Goal: Task Accomplishment & Management: Use online tool/utility

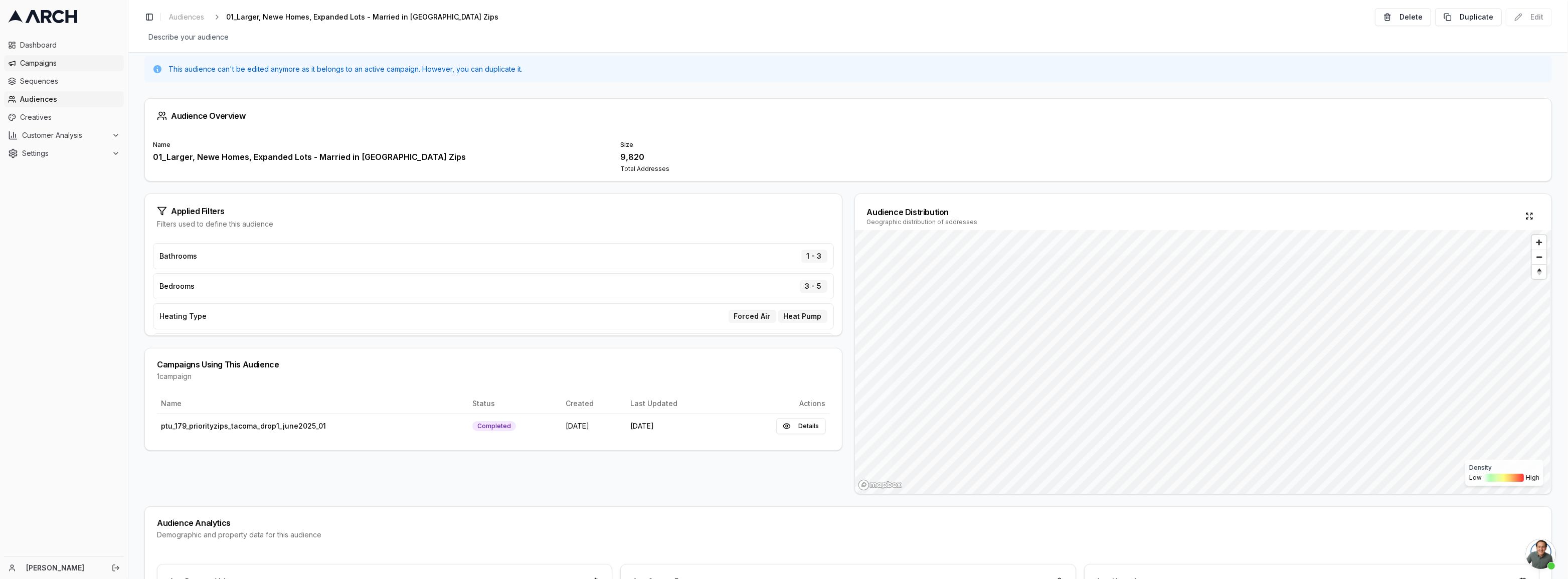
scroll to position [423, 0]
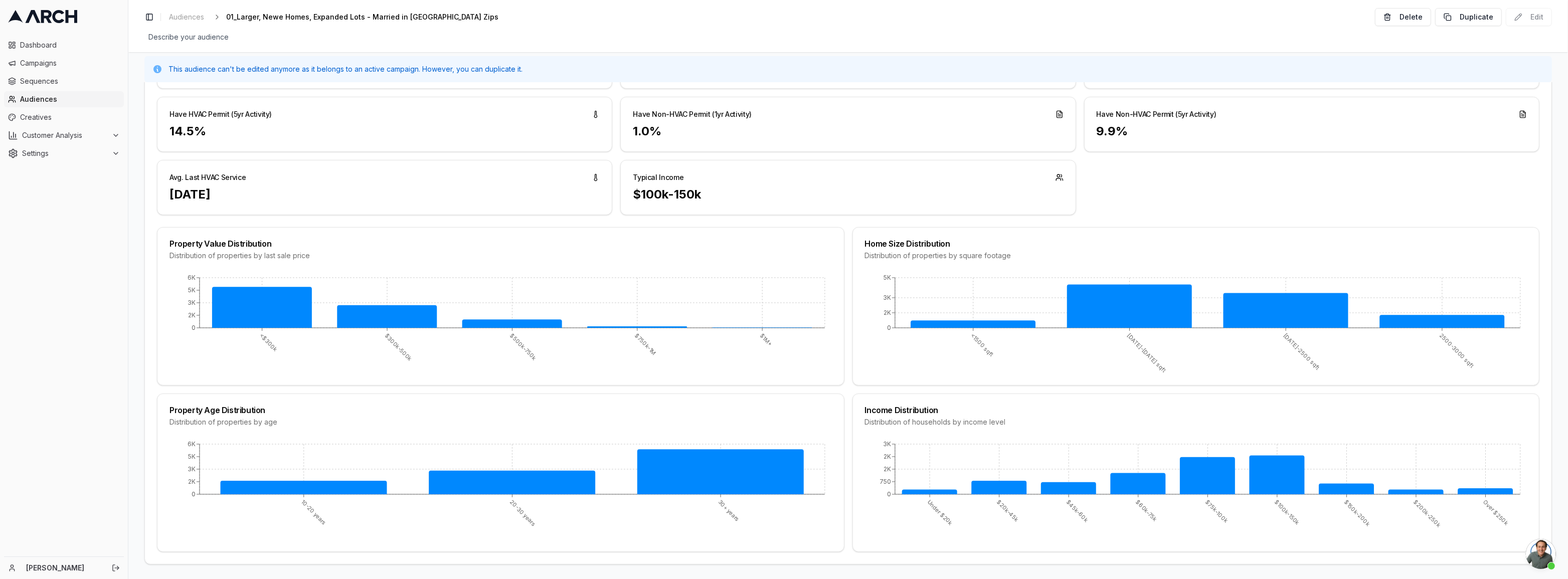
click at [34, 95] on span "Audiences" at bounding box center [69, 99] width 100 height 10
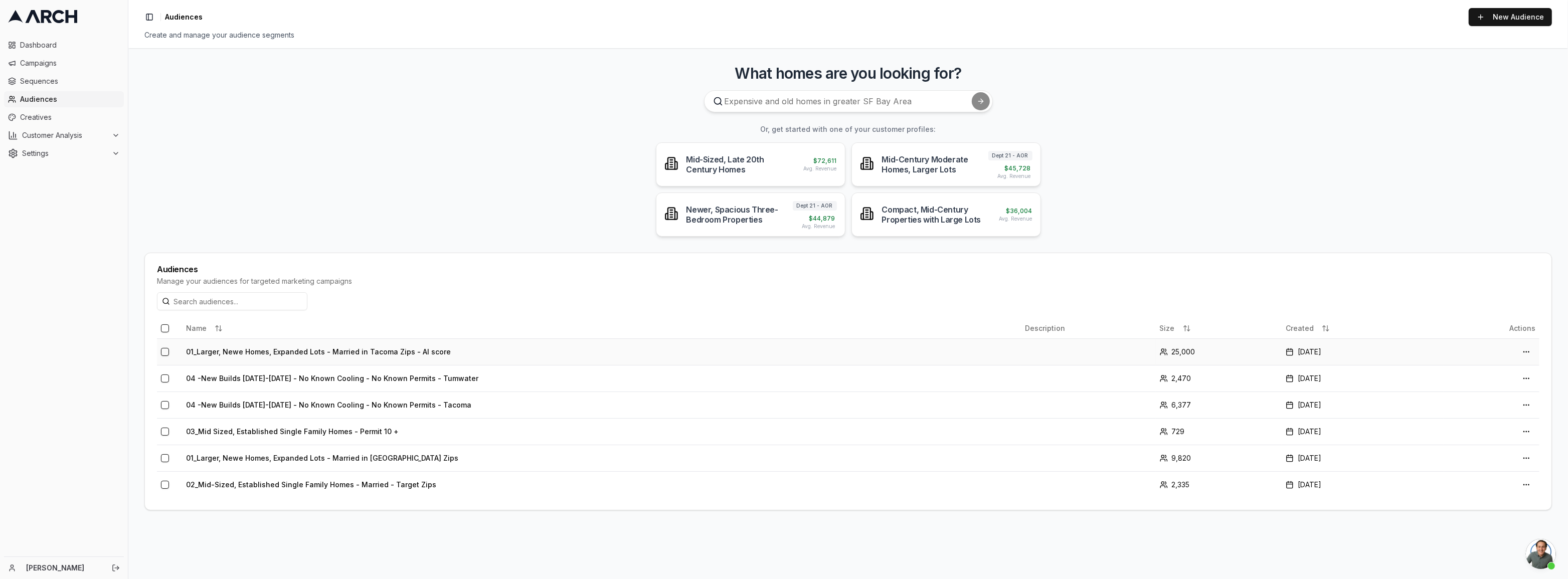
click at [297, 346] on td "01_Larger, Newe Homes, Expanded Lots - Married in Tacoma Zips - AI score" at bounding box center [601, 351] width 839 height 27
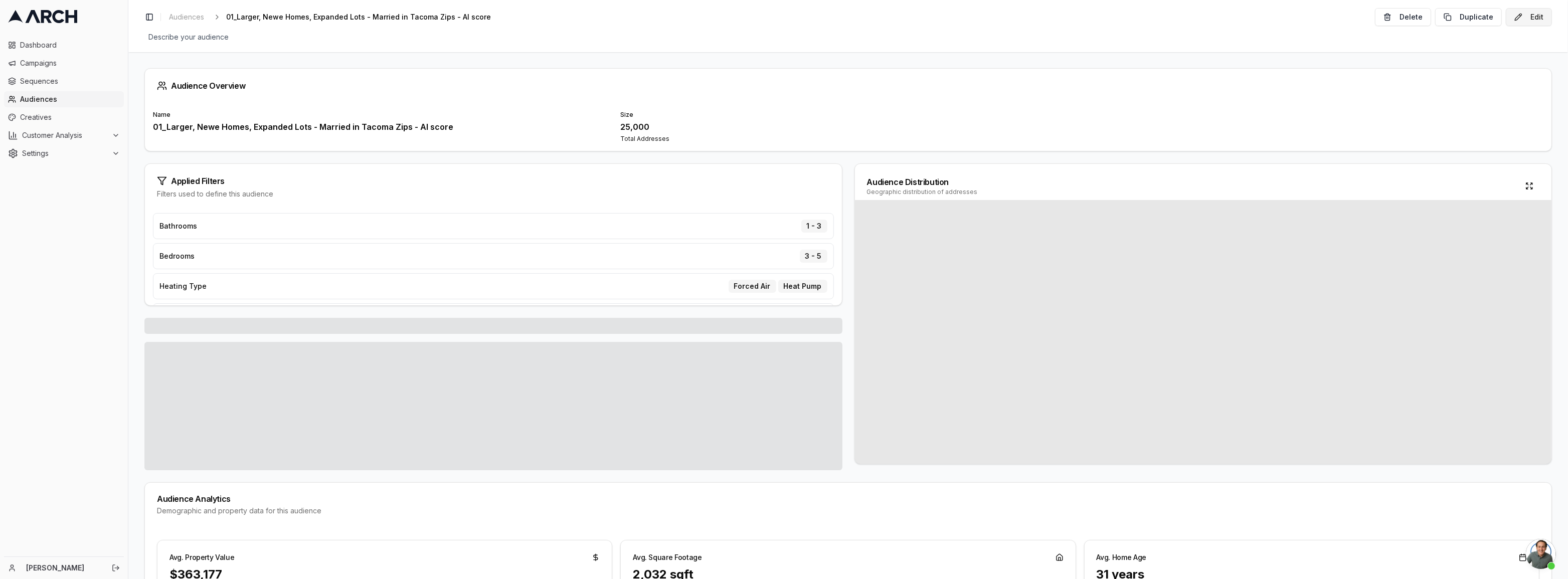
click at [1521, 10] on button "Edit" at bounding box center [1528, 17] width 46 height 18
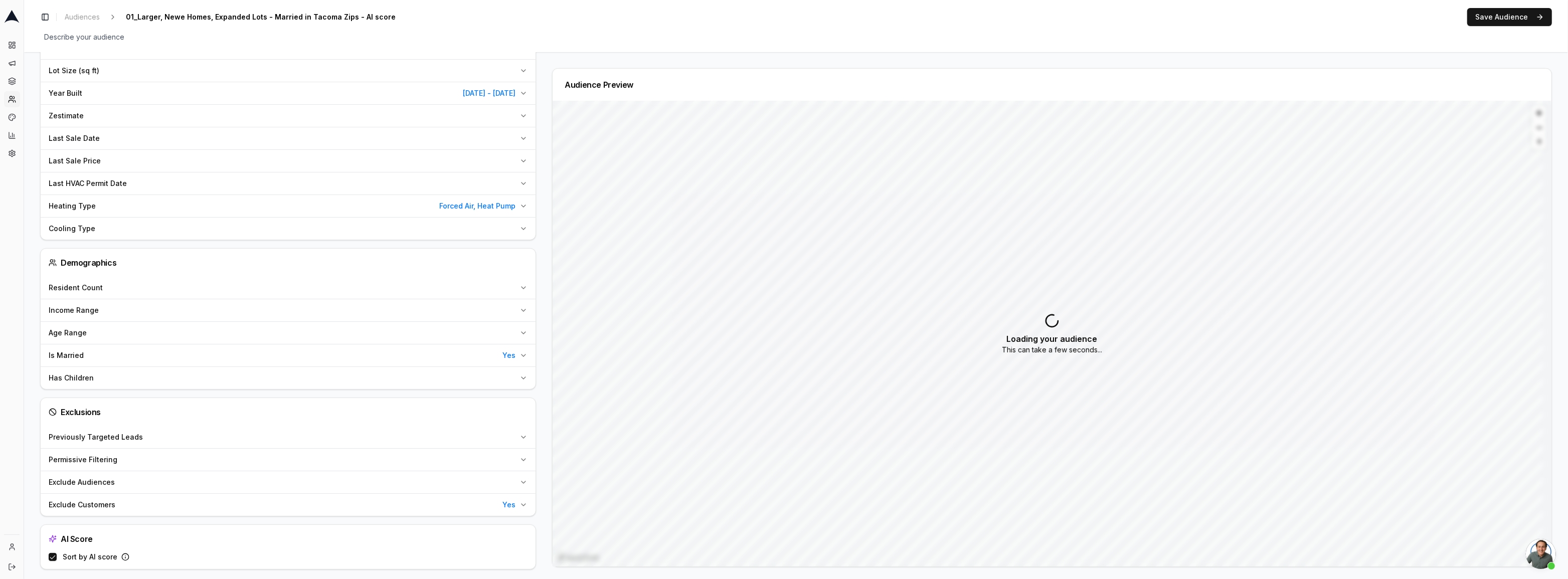
scroll to position [468, 0]
click at [200, 480] on div "Exclude Audiences" at bounding box center [282, 478] width 467 height 10
click at [64, 430] on span "Previously Targeted Leads" at bounding box center [96, 433] width 94 height 10
click at [519, 429] on icon "button" at bounding box center [523, 433] width 8 height 8
click at [522, 451] on icon "button" at bounding box center [523, 455] width 8 height 8
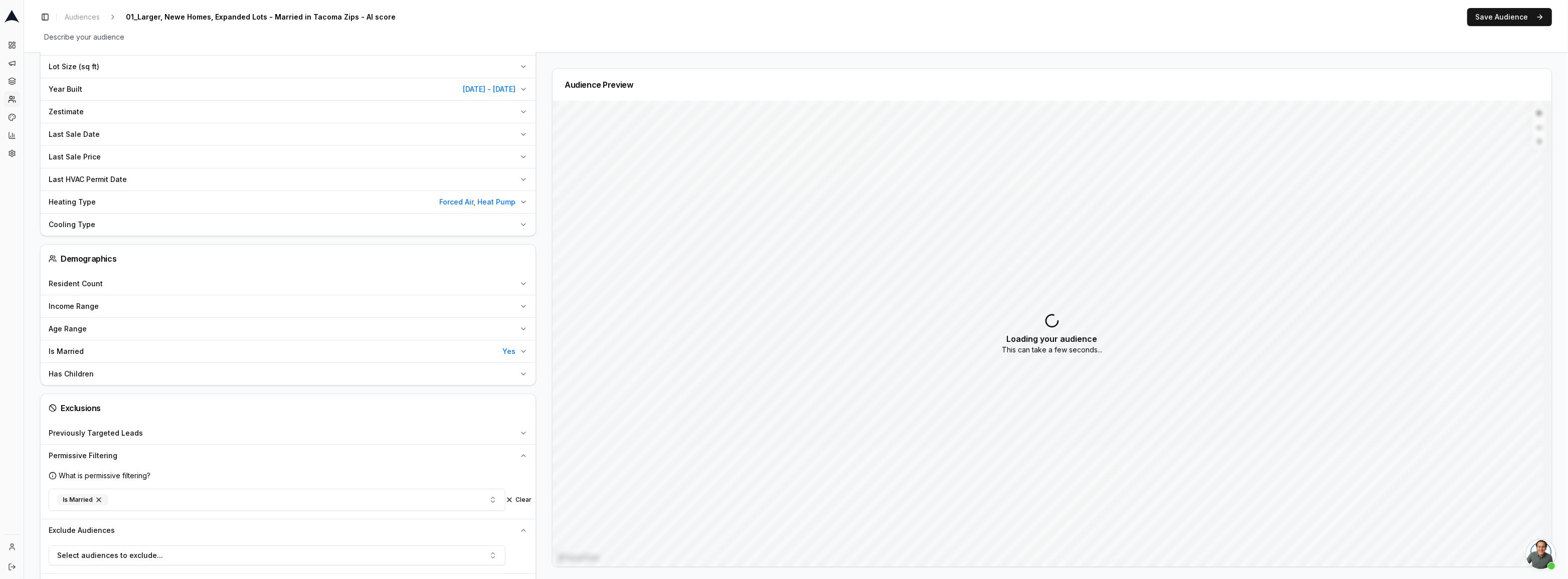
click at [526, 456] on icon "button" at bounding box center [523, 455] width 8 height 8
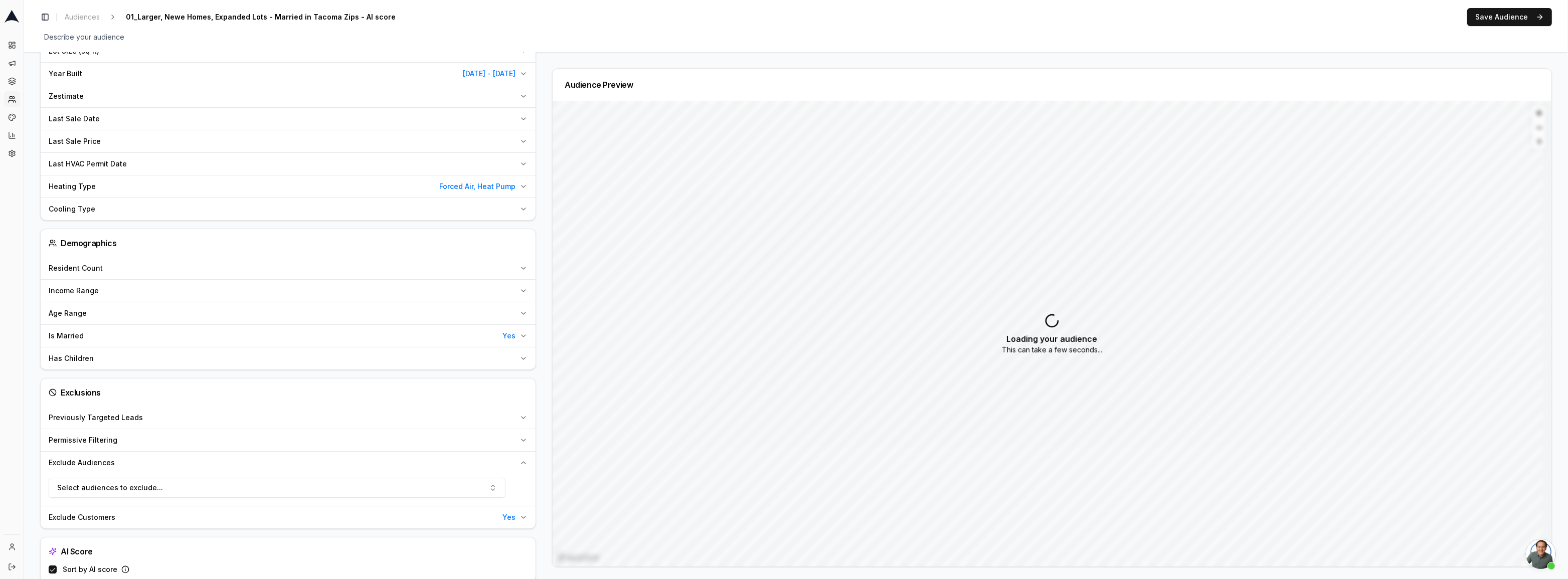
scroll to position [500, 0]
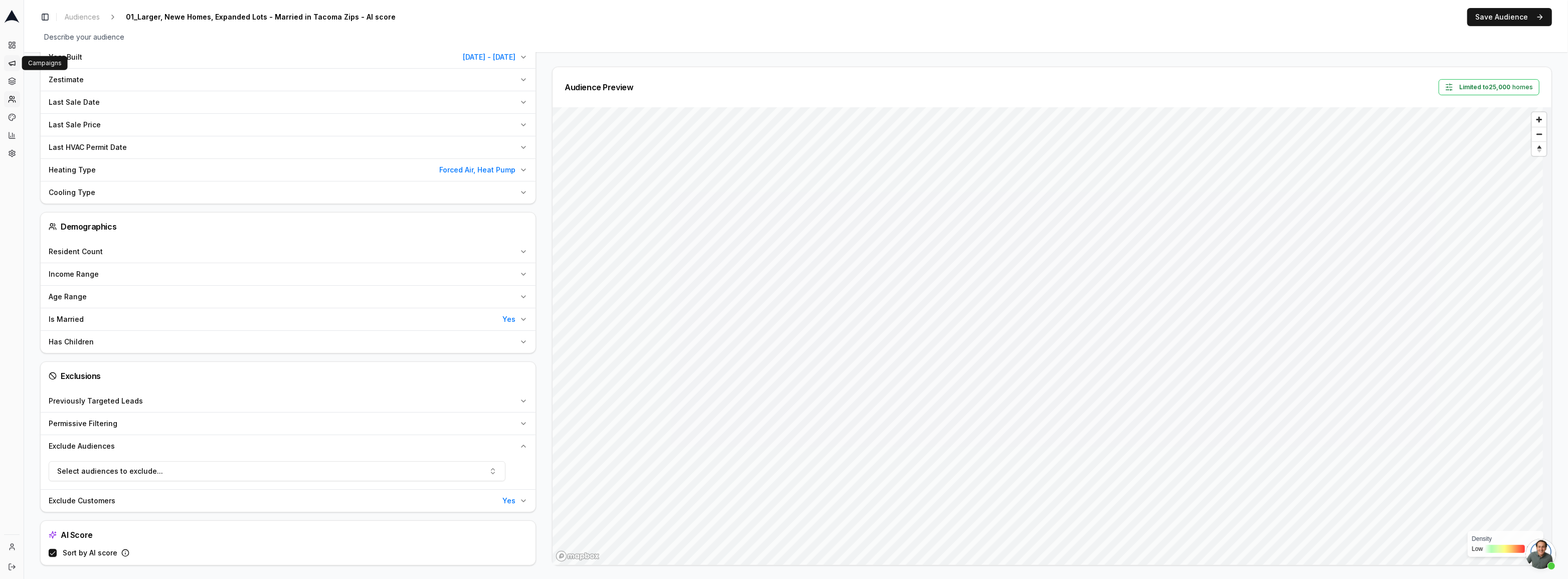
click at [16, 64] on icon at bounding box center [12, 63] width 8 height 8
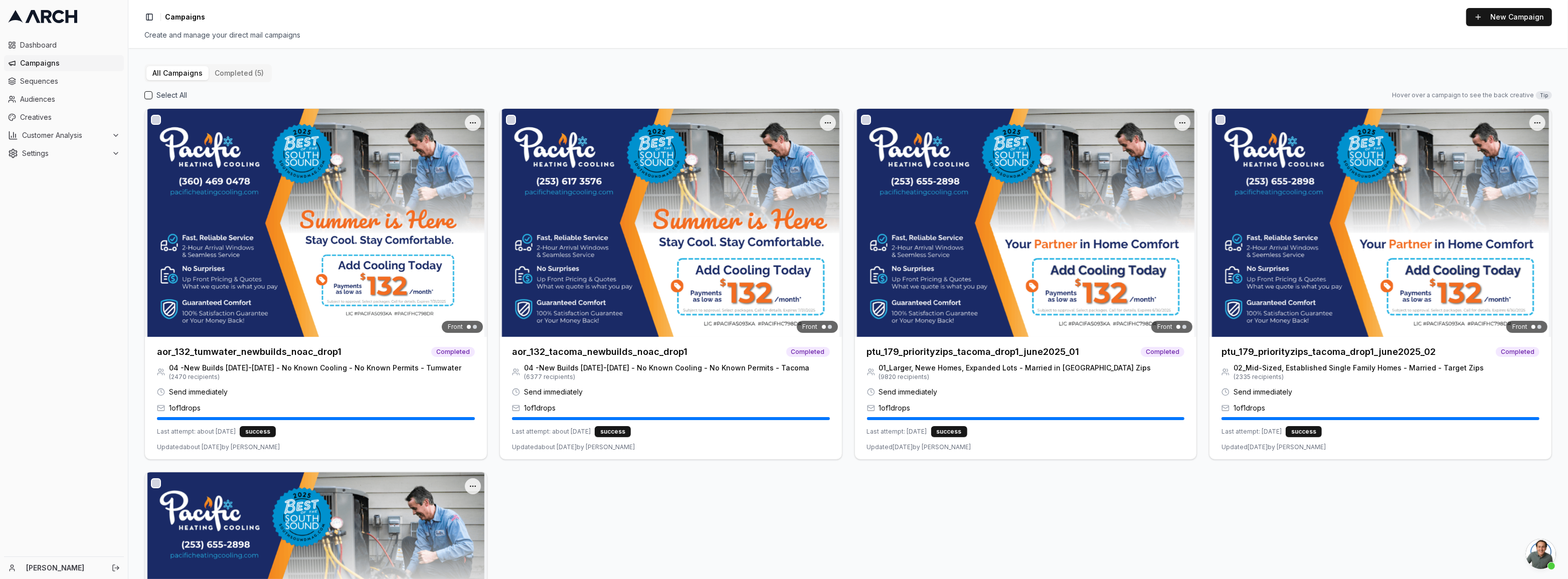
scroll to position [423, 0]
click at [1263, 20] on div "Toggle Sidebar Campaigns New Campaign" at bounding box center [848, 17] width 1407 height 18
click at [1507, 25] on button "New Campaign" at bounding box center [1509, 17] width 86 height 18
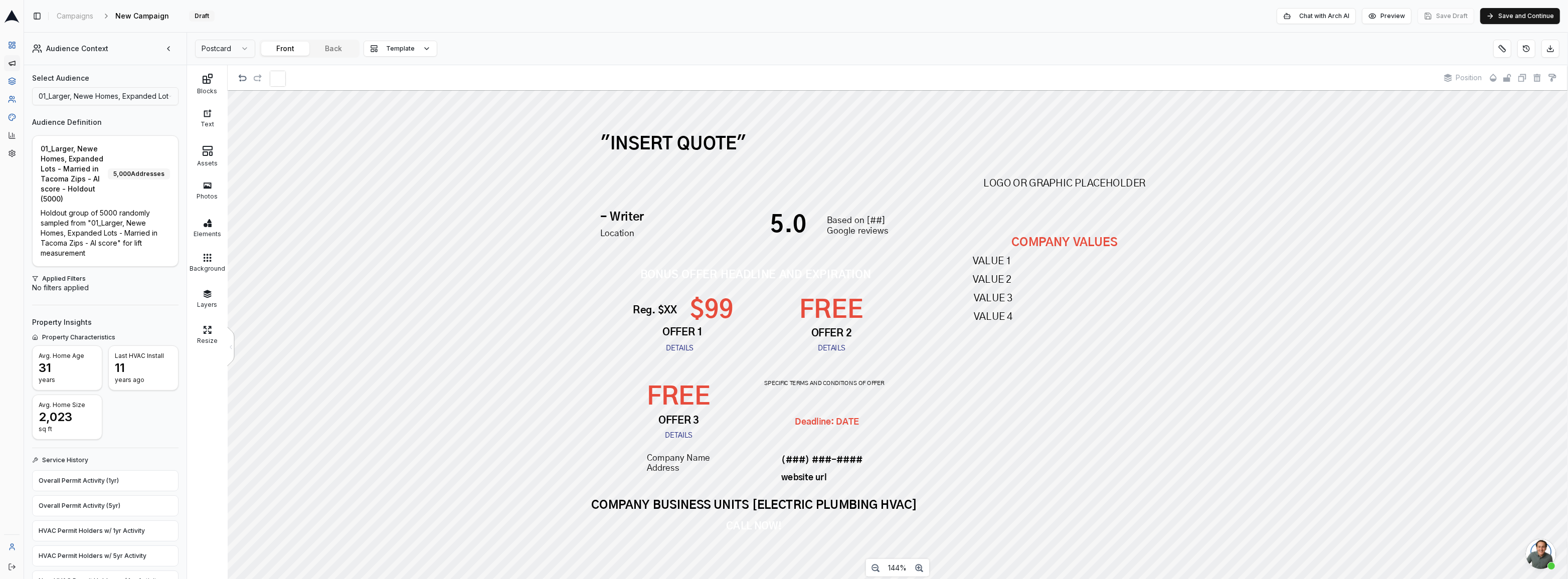
click at [429, 51] on button "Template" at bounding box center [400, 48] width 74 height 16
click at [425, 51] on button "Template" at bounding box center [400, 48] width 74 height 16
click at [405, 52] on span "Template" at bounding box center [400, 48] width 29 height 8
click at [413, 77] on div "Blank Blank template" at bounding box center [424, 74] width 115 height 26
click at [421, 48] on button "Template" at bounding box center [400, 48] width 74 height 16
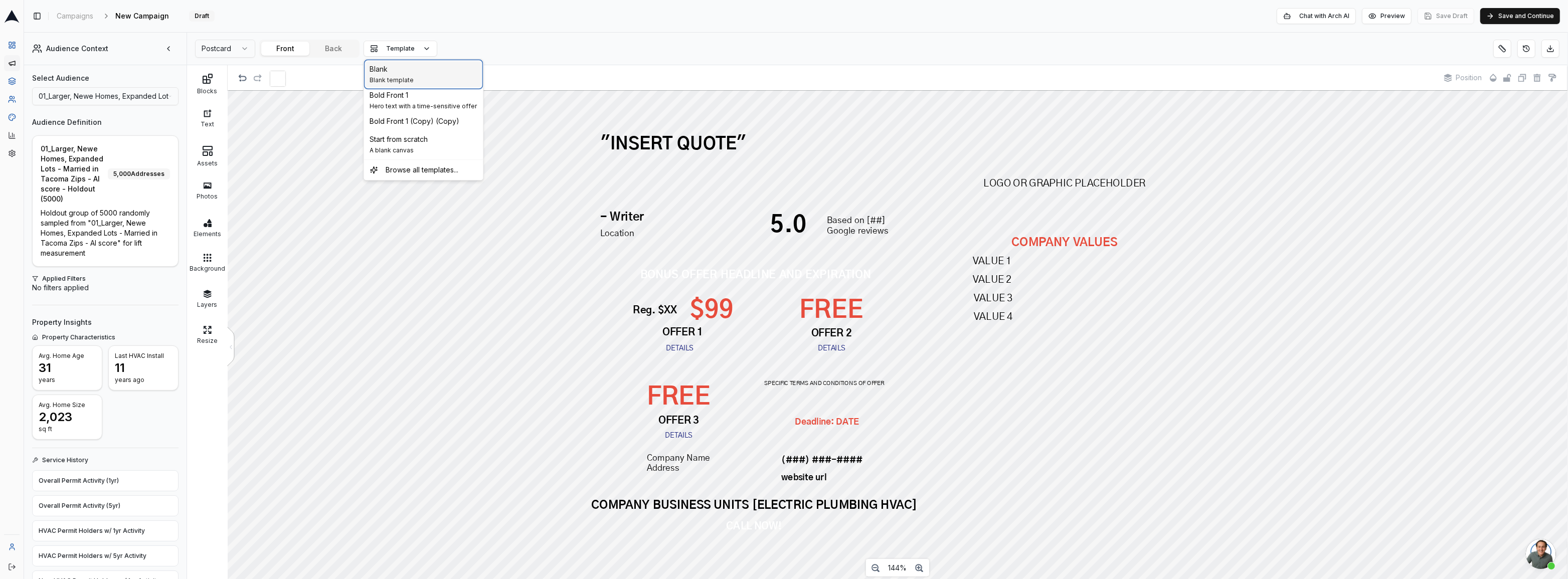
click at [376, 70] on span "Blank" at bounding box center [379, 69] width 18 height 10
click at [300, 45] on button "Front" at bounding box center [285, 48] width 48 height 14
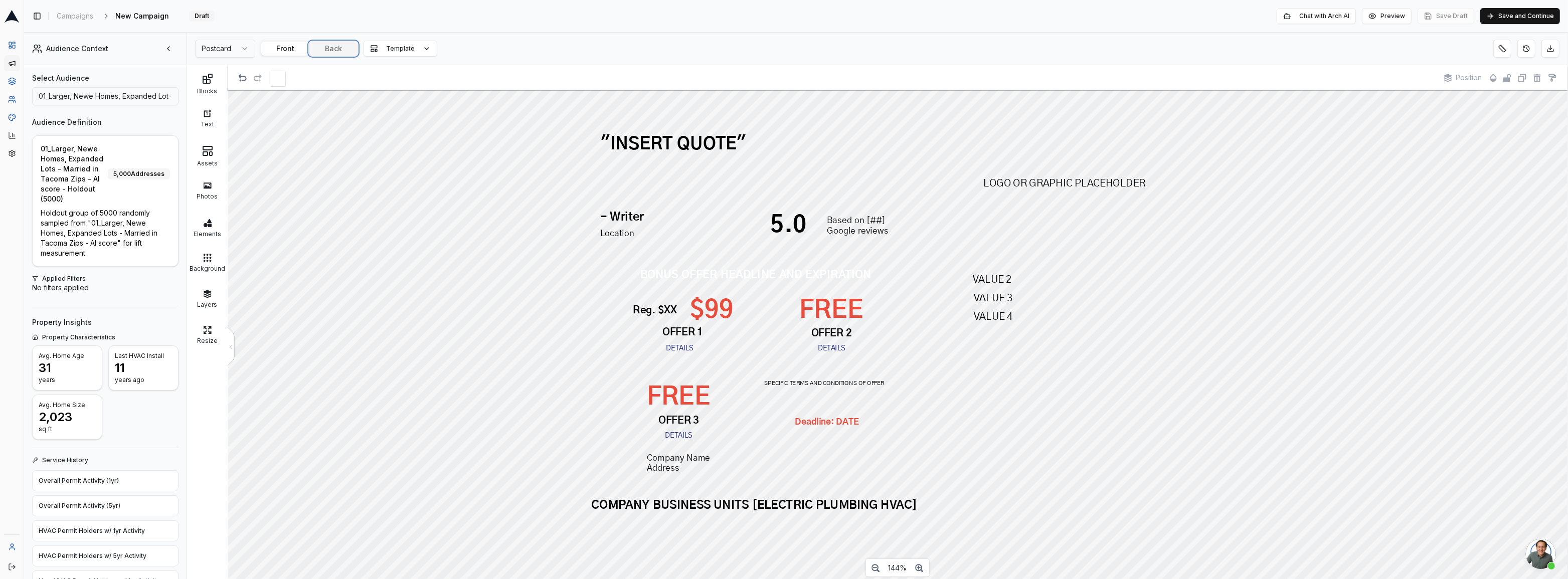
click at [336, 51] on button "Back" at bounding box center [334, 48] width 48 height 14
click at [289, 45] on button "Front" at bounding box center [285, 48] width 48 height 14
click at [238, 43] on html "Dashboard Campaigns Sequences Audiences Creatives Customer Analysis Settings To…" at bounding box center [784, 290] width 1568 height 579
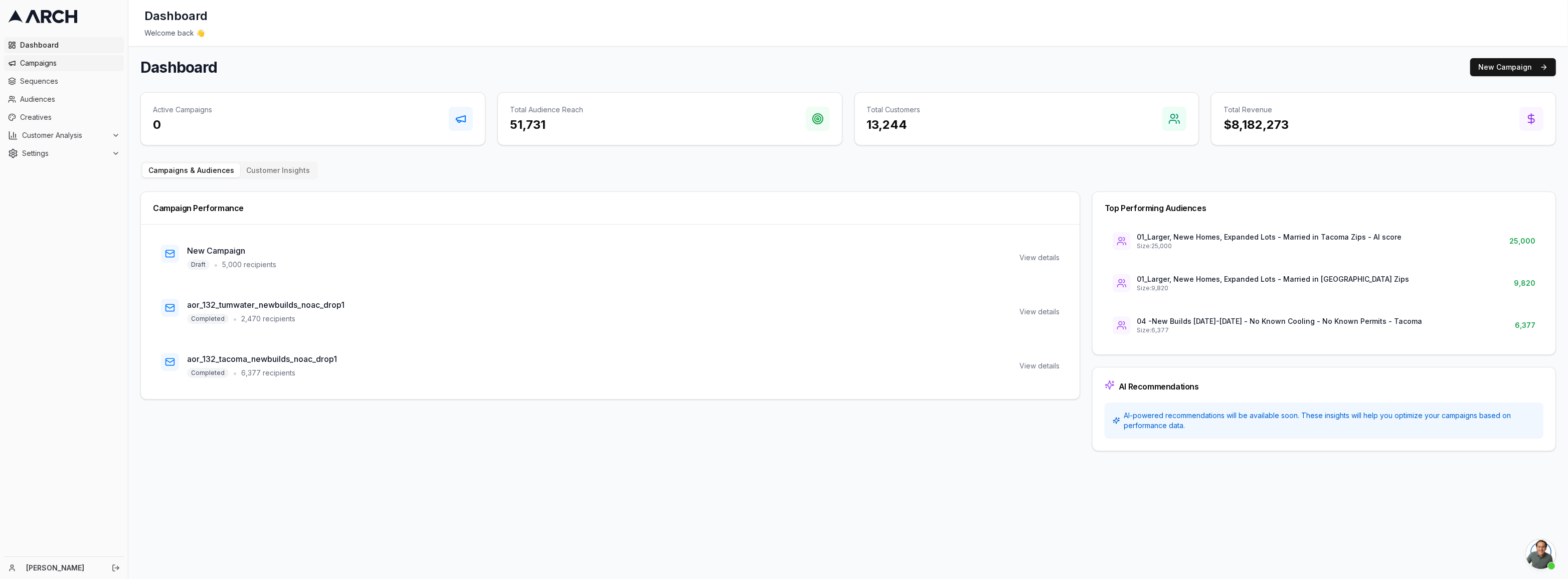
scroll to position [423, 0]
click at [104, 66] on span "Campaigns" at bounding box center [69, 63] width 100 height 10
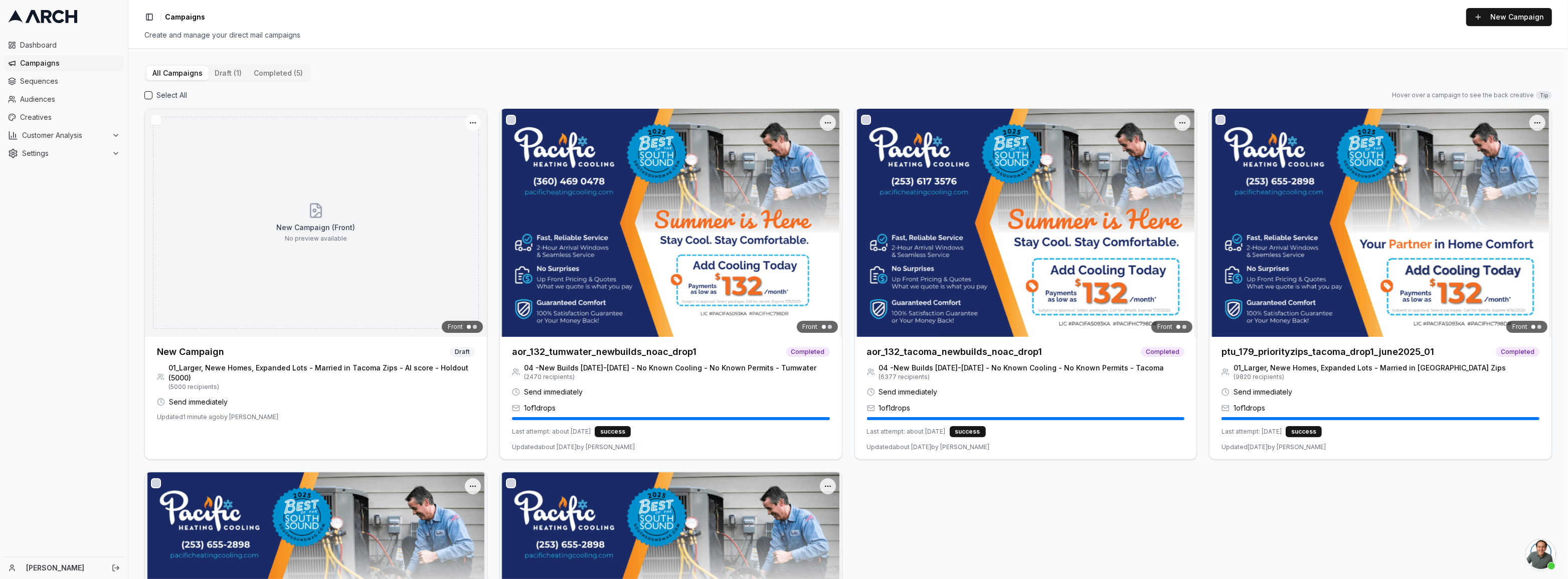
scroll to position [423, 0]
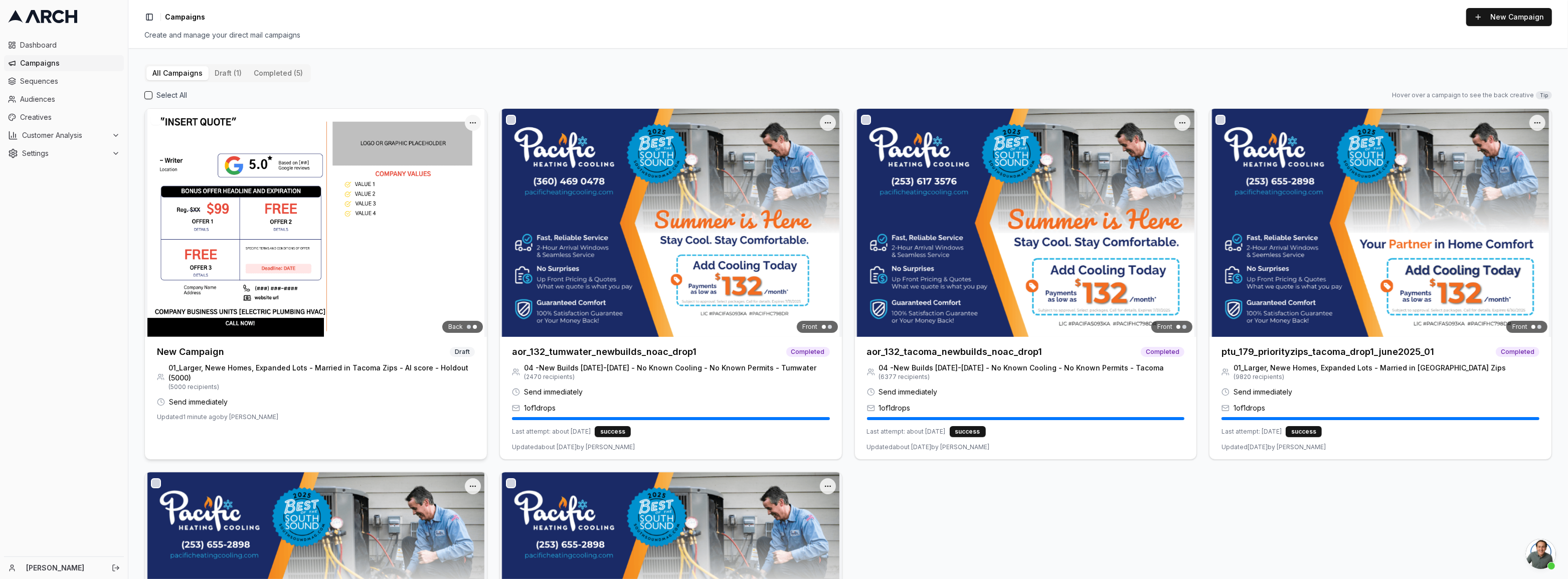
click at [468, 121] on html "Dashboard Campaigns Sequences Audiences Creatives Customer Analysis Settings [P…" at bounding box center [784, 290] width 1568 height 579
click at [449, 174] on div "Delete" at bounding box center [445, 175] width 65 height 16
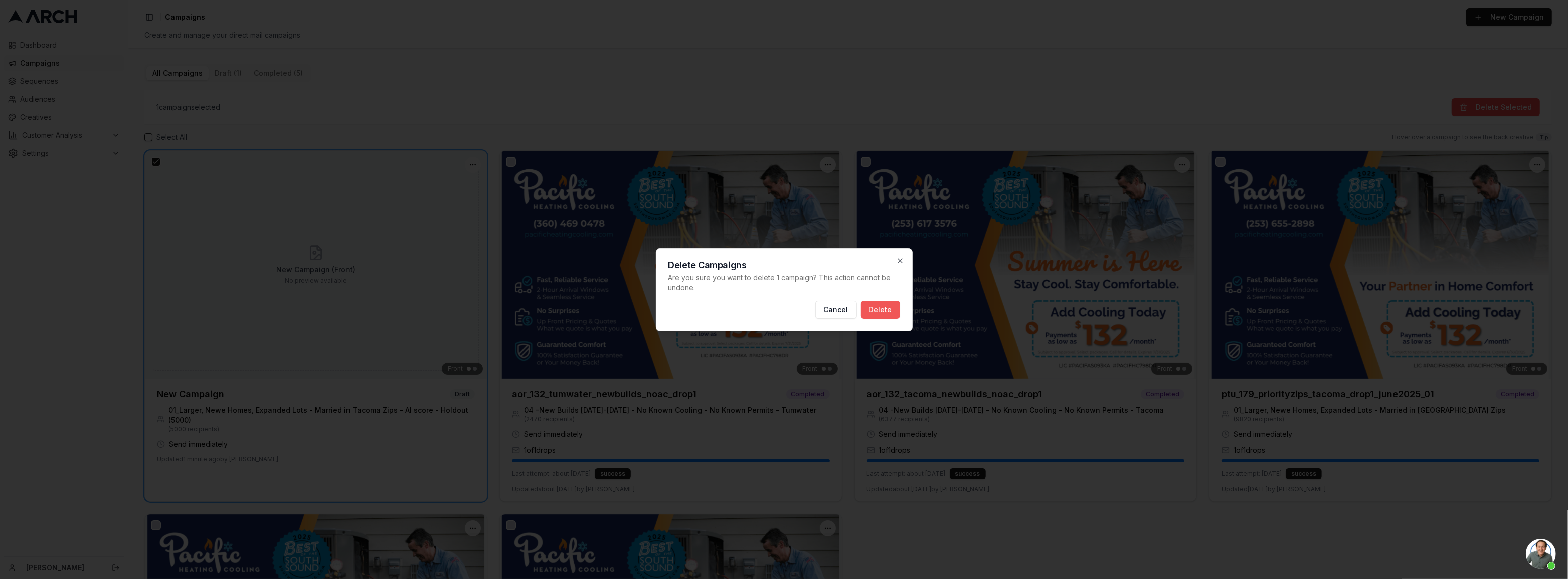
click at [893, 314] on button "Delete" at bounding box center [880, 309] width 39 height 18
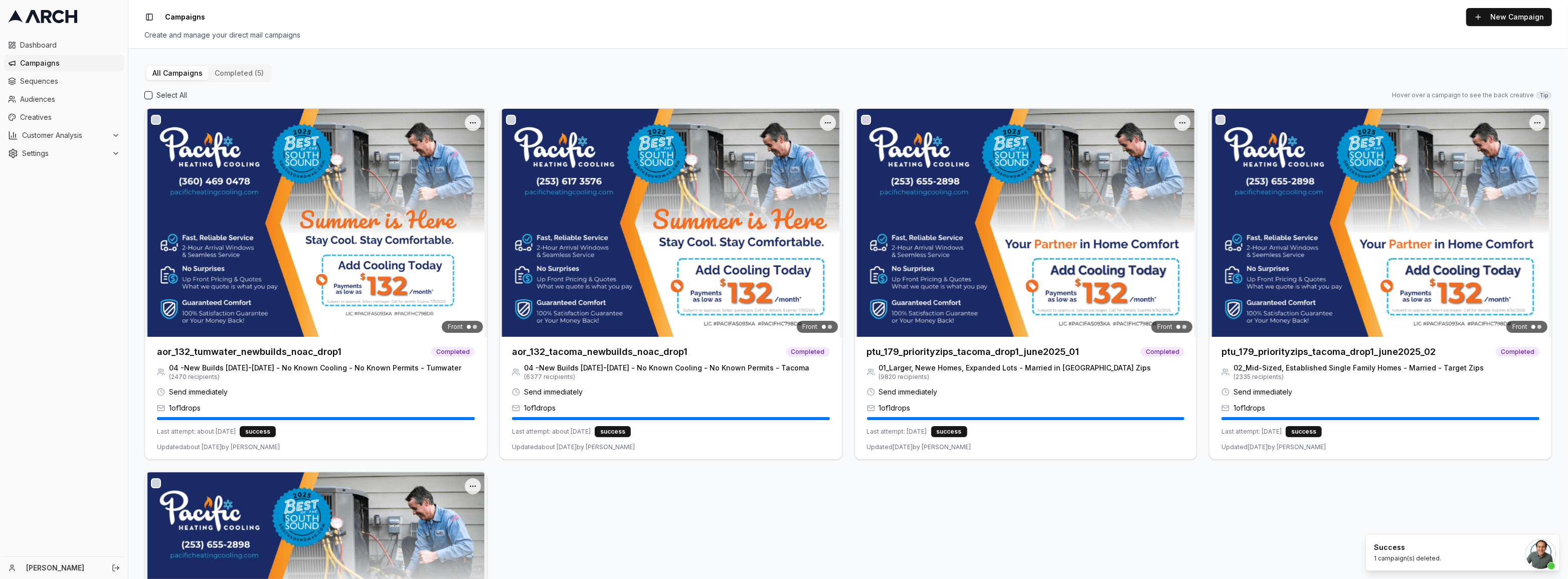
click at [95, 60] on span "Campaigns" at bounding box center [69, 63] width 100 height 10
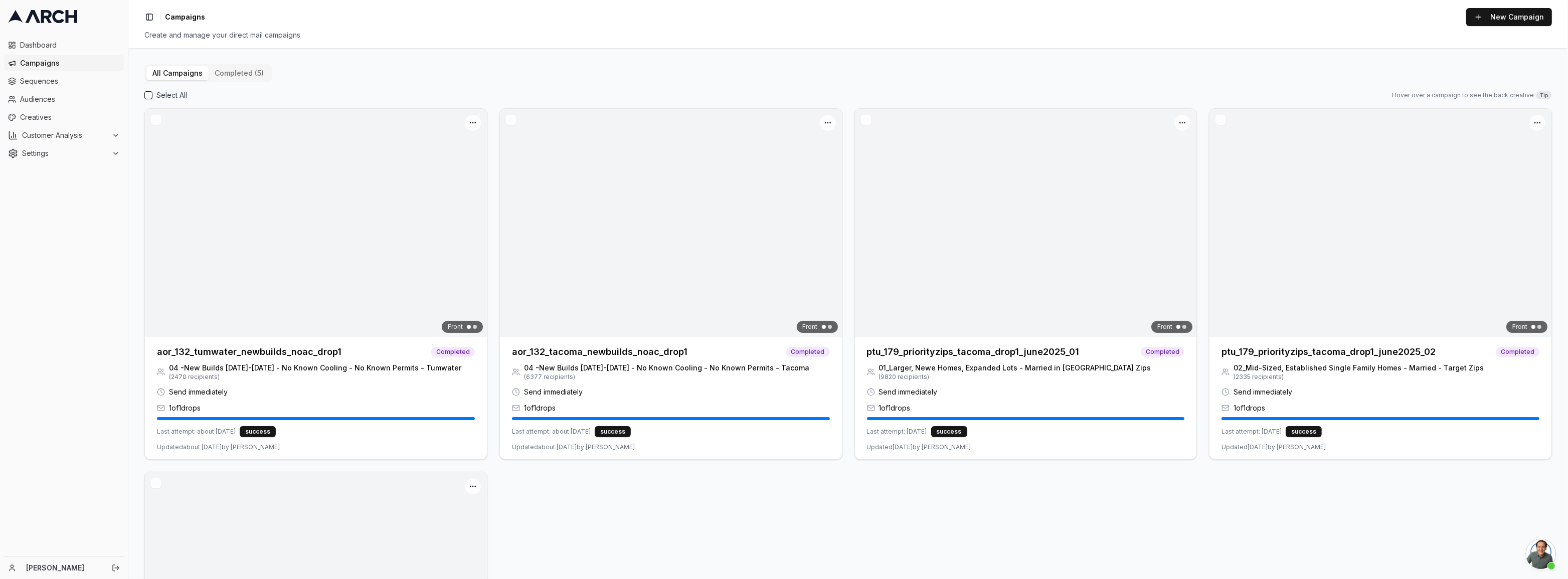
scroll to position [423, 0]
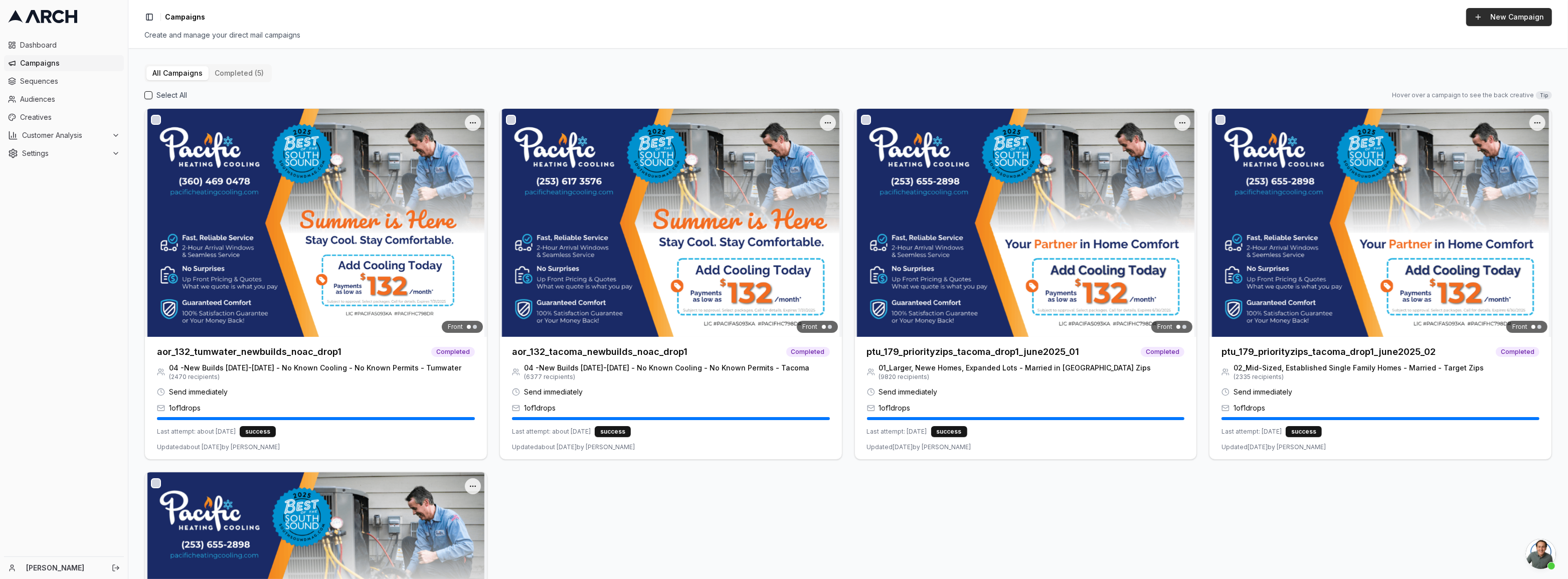
click at [1525, 11] on button "New Campaign" at bounding box center [1509, 17] width 86 height 18
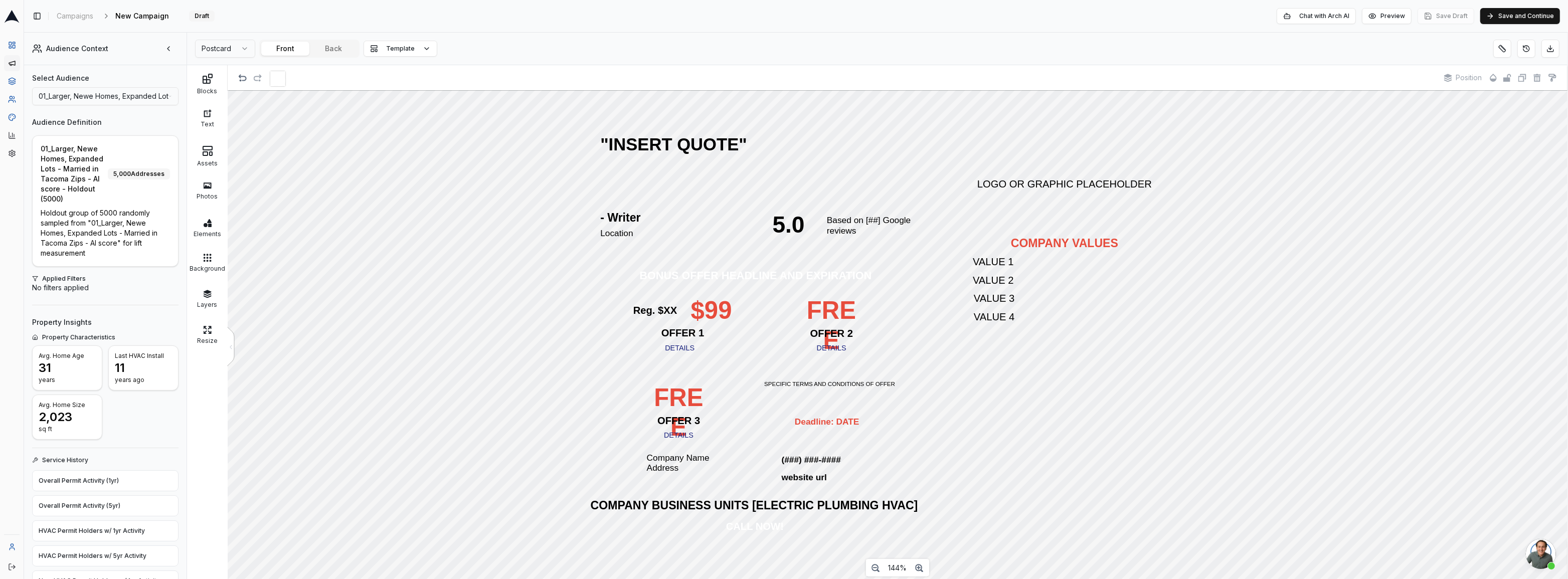
click at [119, 87] on html "Dashboard Campaigns Sequences Audiences Creatives Customer Analysis Settings To…" at bounding box center [784, 290] width 1568 height 579
click at [118, 94] on html "Dashboard Campaigns Sequences Audiences Creatives Customer Analysis Settings To…" at bounding box center [784, 290] width 1568 height 579
